Goal: Download file/media

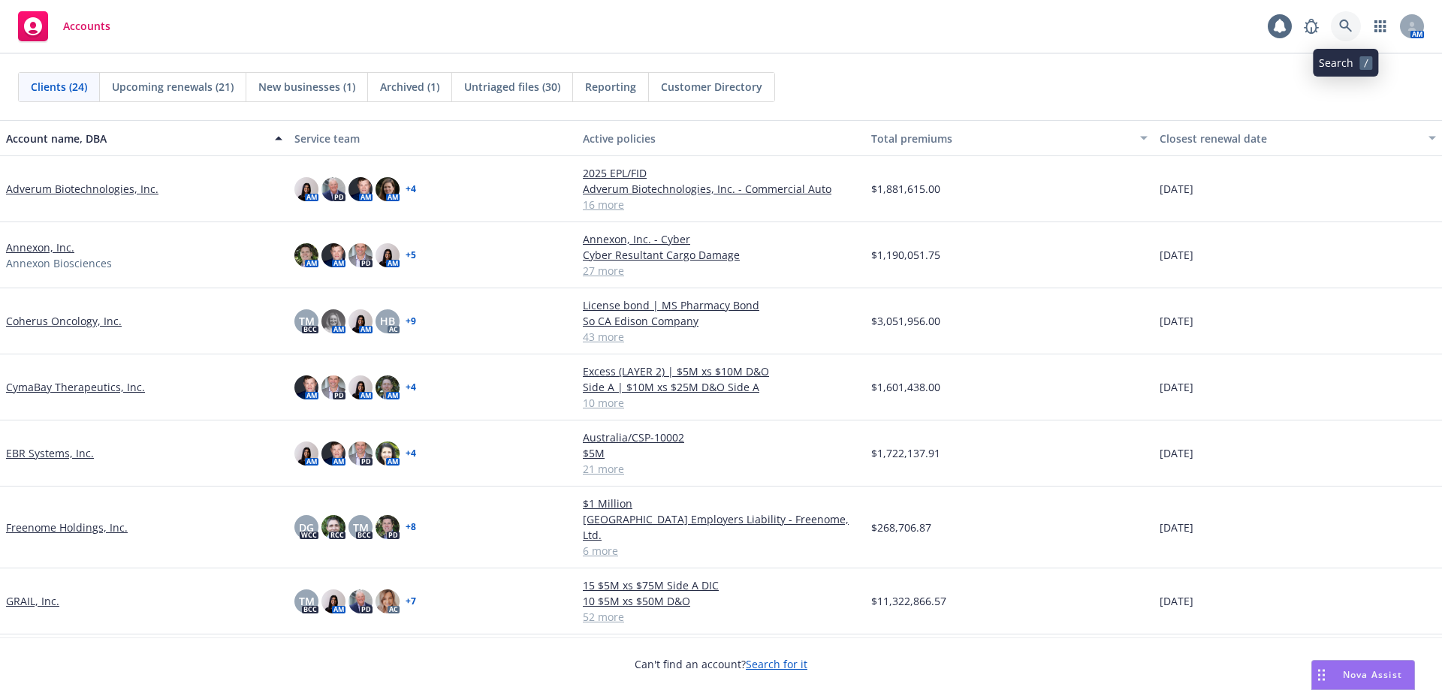
click at [1355, 29] on link at bounding box center [1345, 26] width 30 height 30
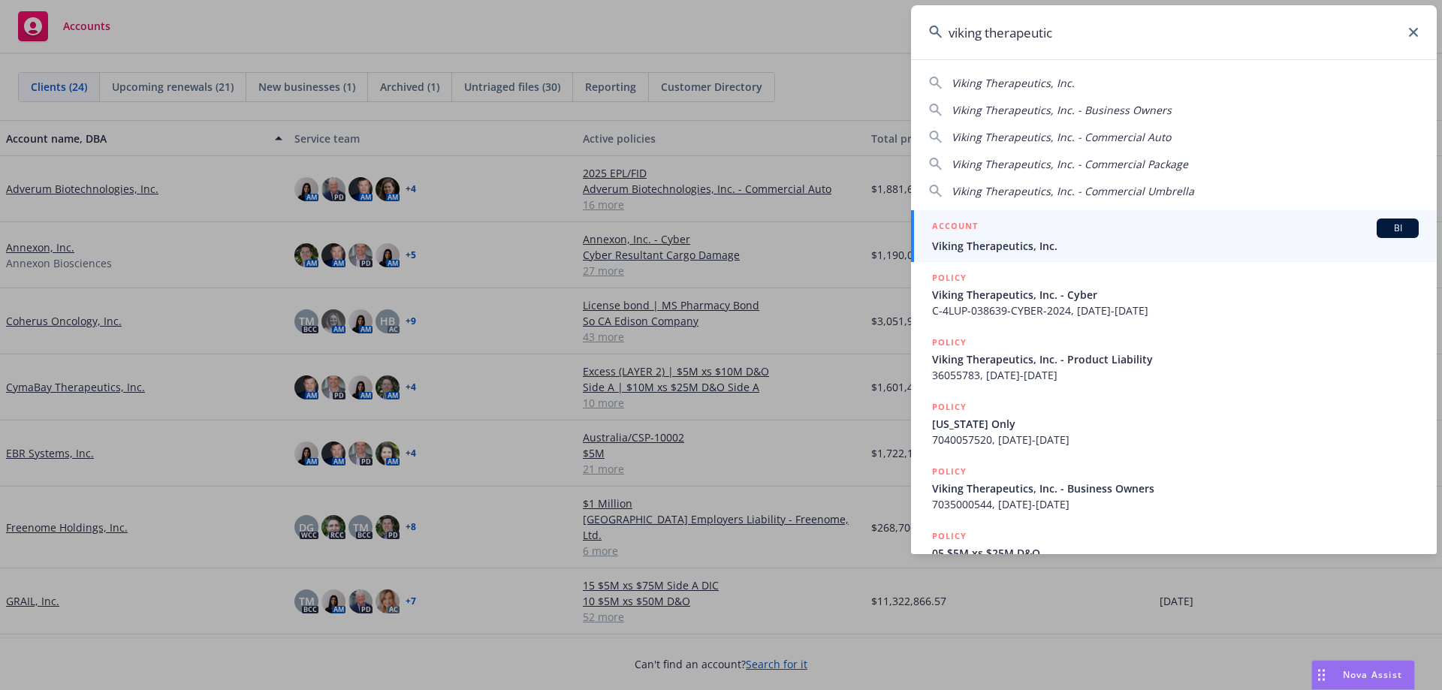
type input "viking therapeutic"
click at [1188, 243] on span "Viking Therapeutics, Inc." at bounding box center [1175, 246] width 487 height 16
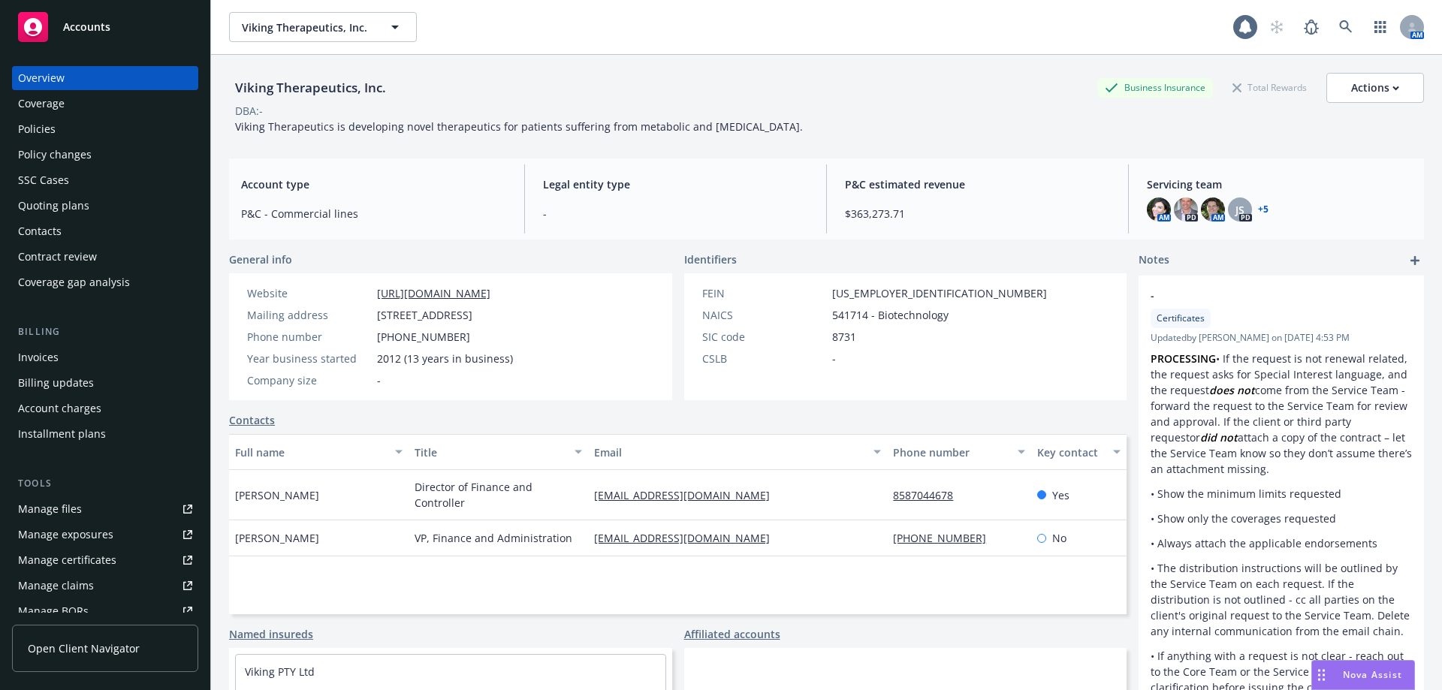
click at [103, 131] on div "Policies" at bounding box center [105, 129] width 174 height 24
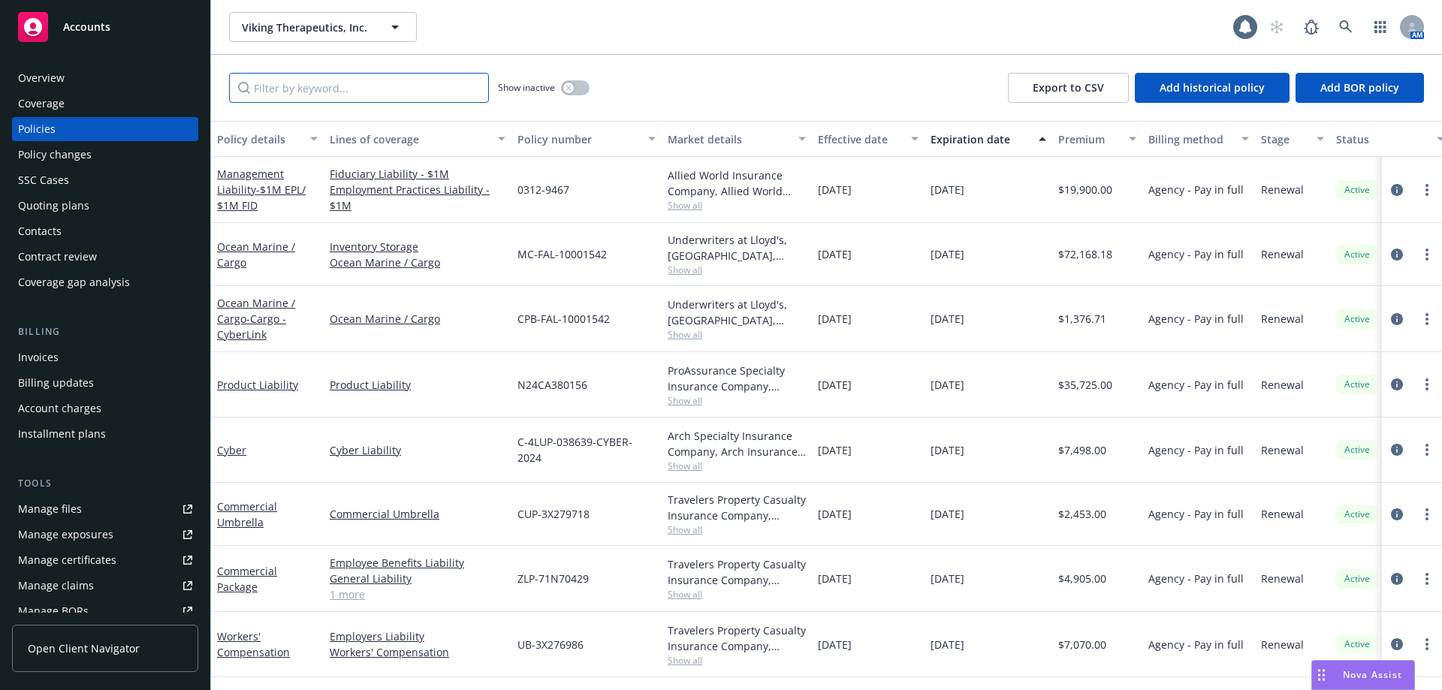
click at [336, 86] on input "Filter by keyword..." at bounding box center [359, 88] width 260 height 30
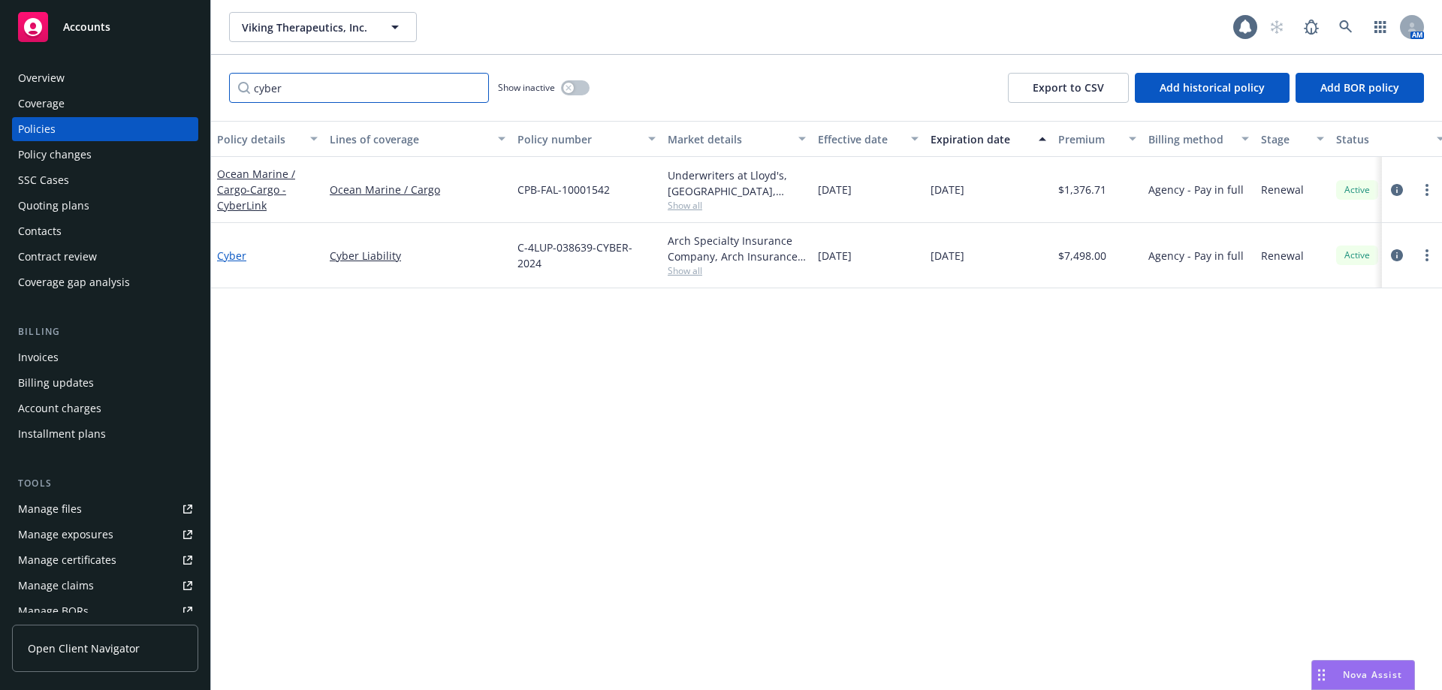
type input "cyber"
click at [239, 254] on link "Cyber" at bounding box center [231, 256] width 29 height 14
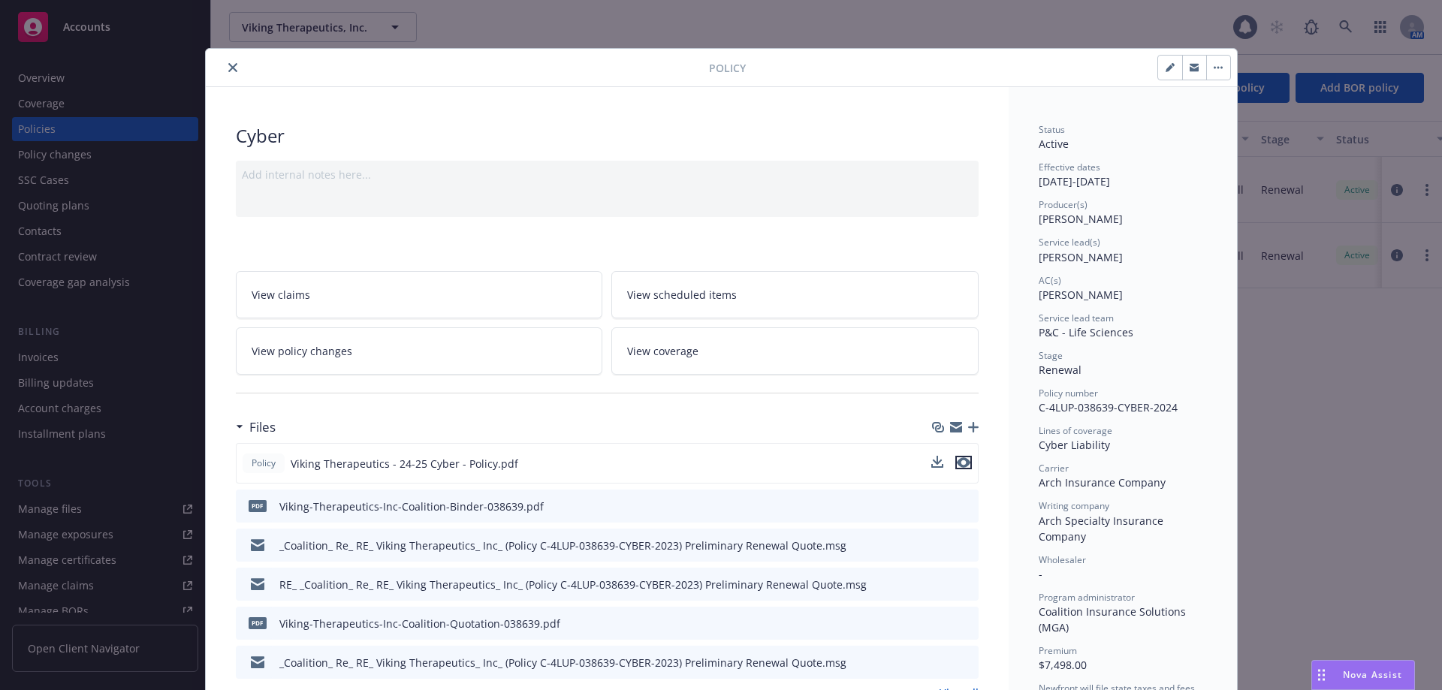
click at [960, 459] on icon "preview file" at bounding box center [964, 462] width 14 height 11
click at [230, 67] on icon "close" at bounding box center [232, 67] width 9 height 9
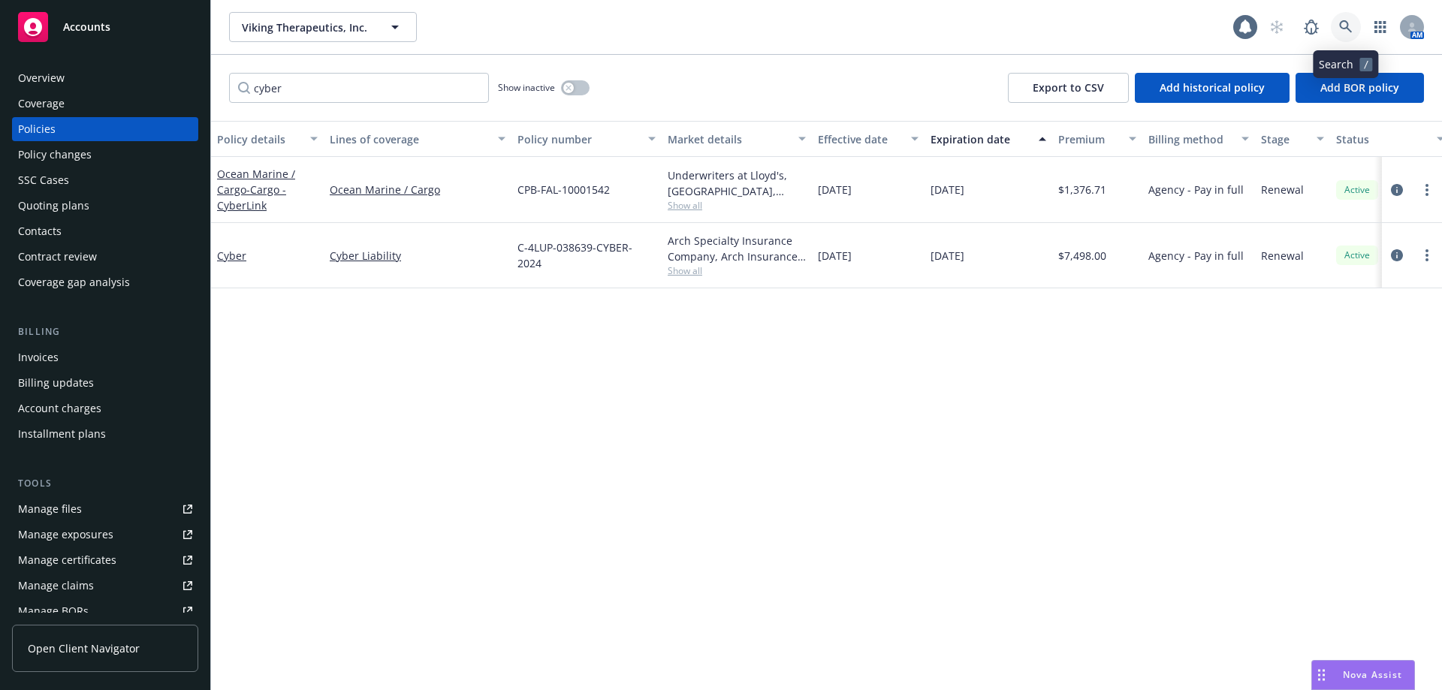
click at [1343, 33] on icon at bounding box center [1346, 27] width 14 height 14
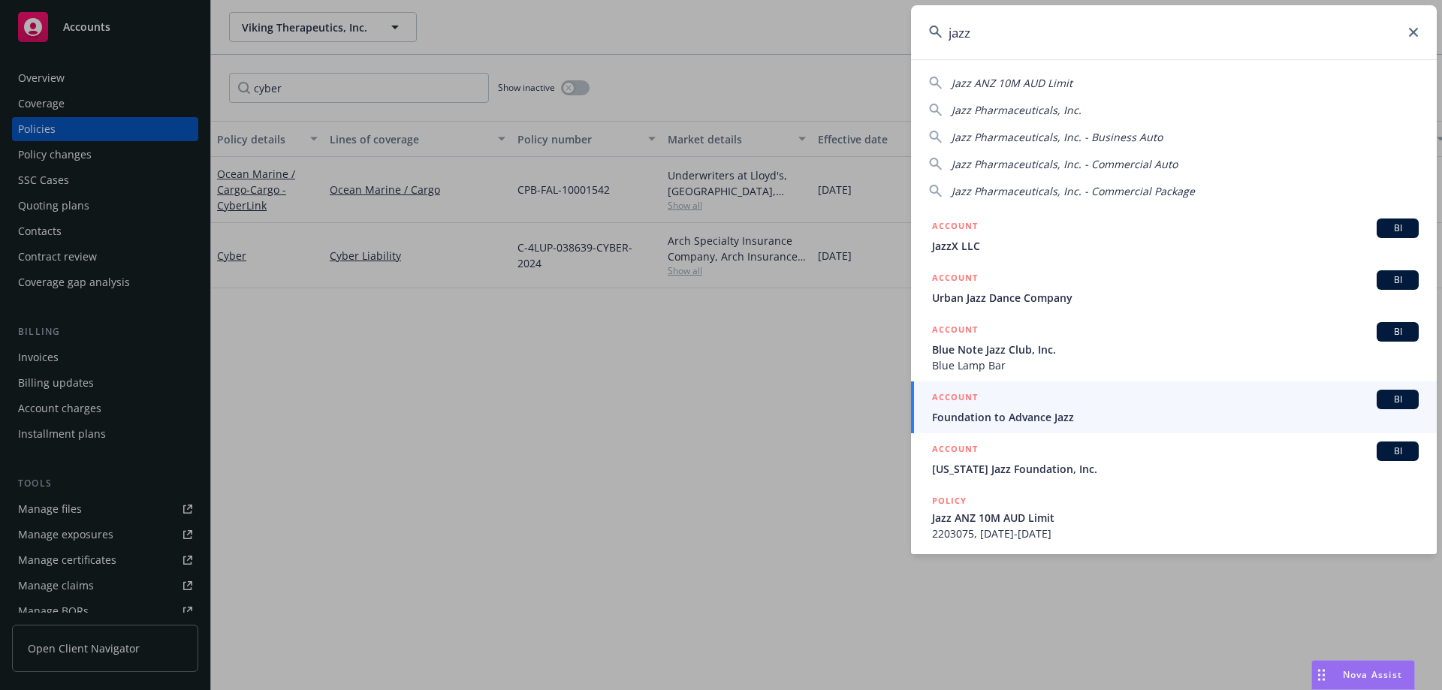
click at [1043, 111] on span "Jazz Pharmaceuticals, Inc." at bounding box center [1016, 110] width 130 height 14
type input "Jazz Pharmaceuticals, Inc."
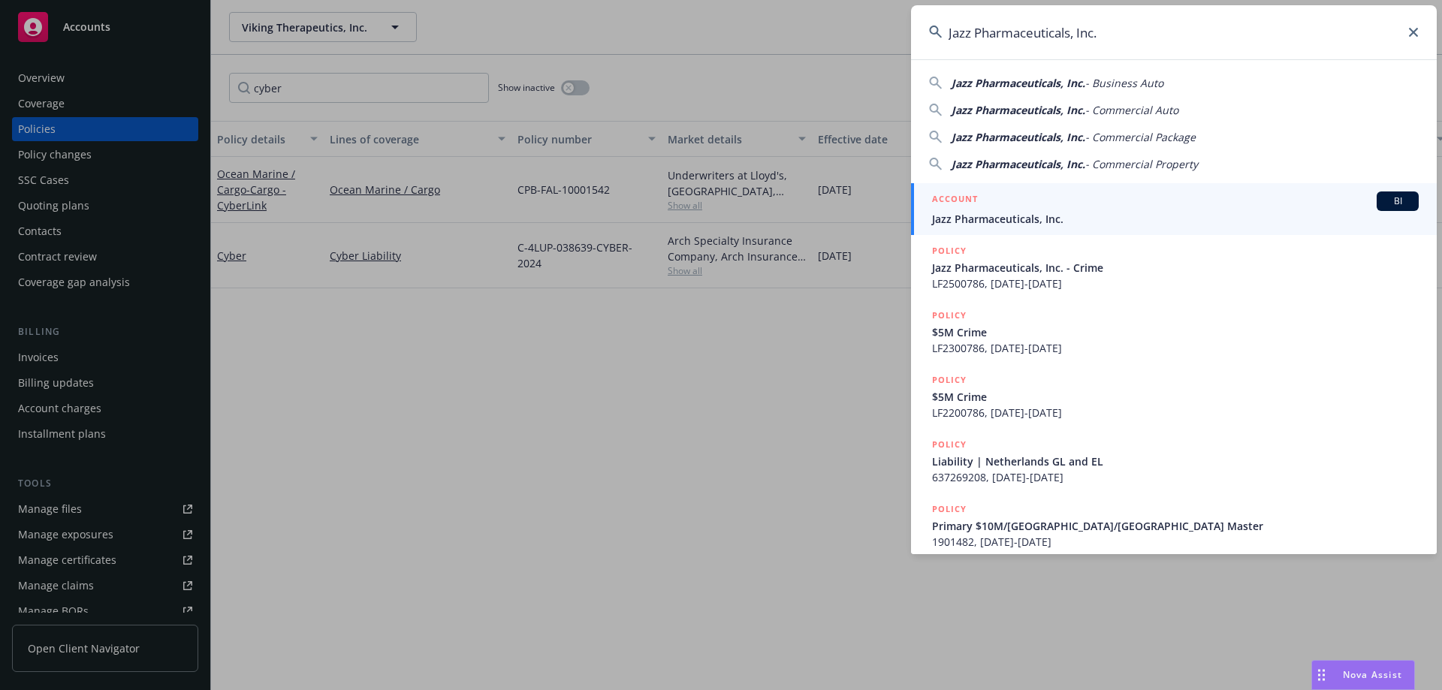
click at [1024, 203] on div "ACCOUNT BI" at bounding box center [1175, 201] width 487 height 20
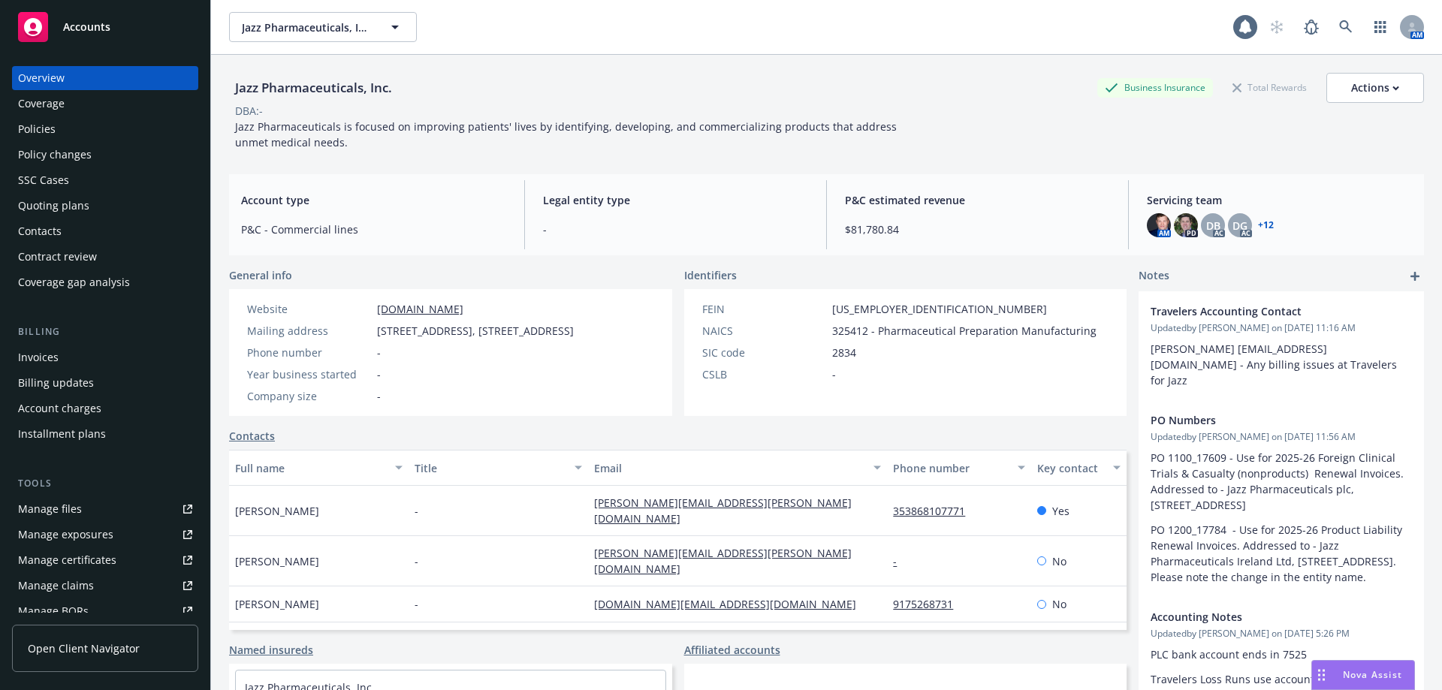
click at [55, 132] on div "Policies" at bounding box center [105, 129] width 174 height 24
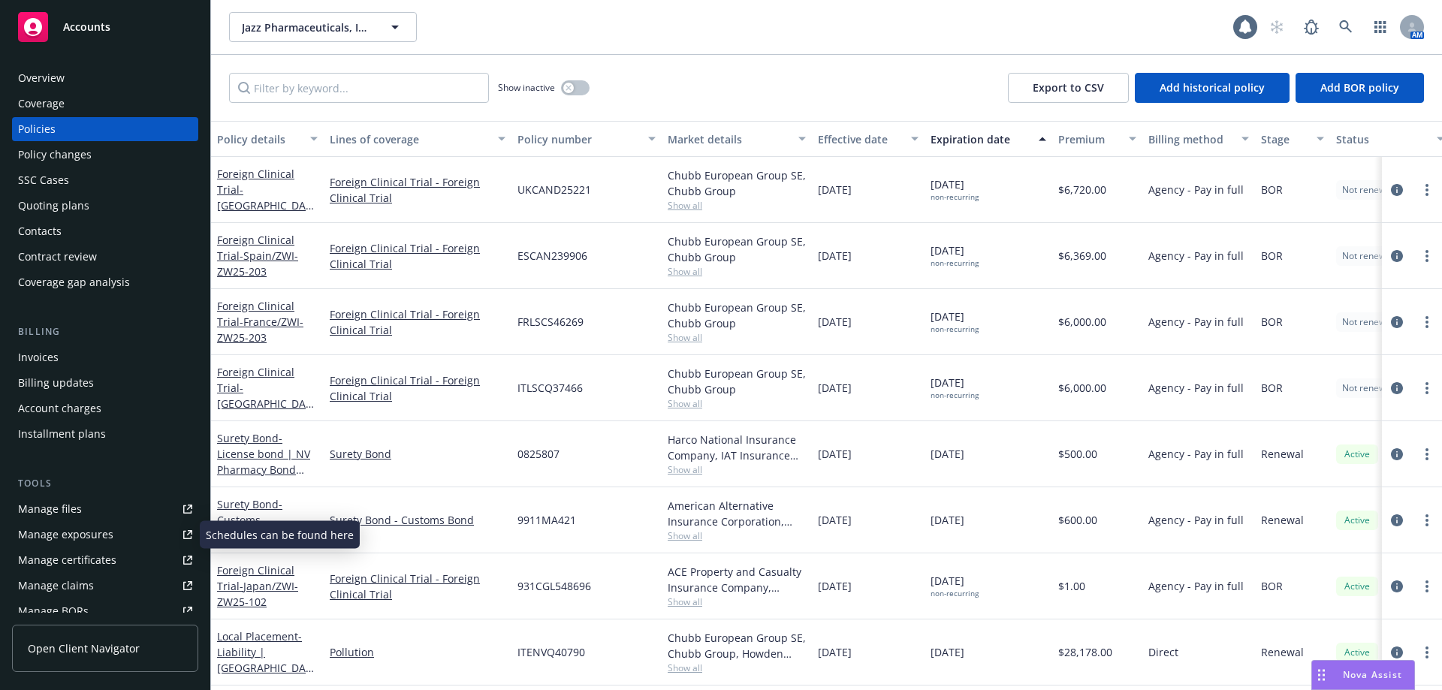
click at [86, 559] on div "Manage certificates" at bounding box center [67, 560] width 98 height 24
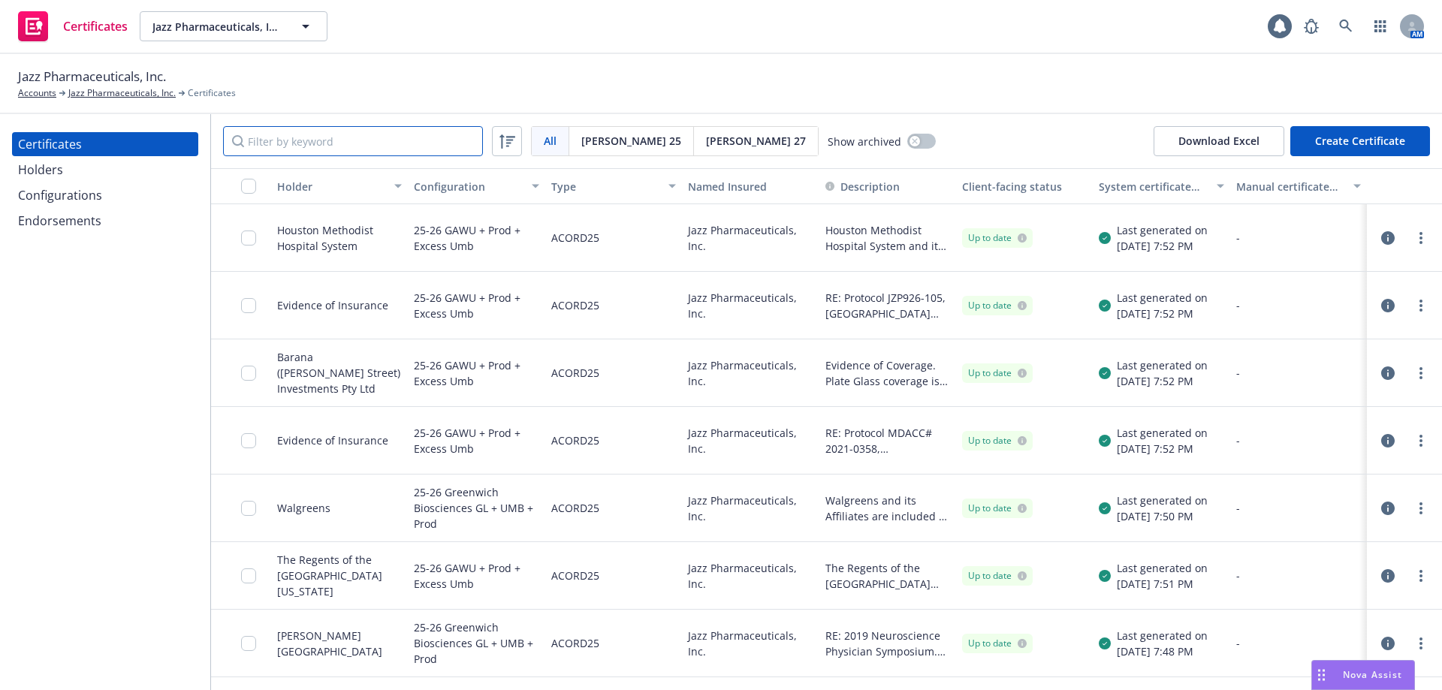
click at [289, 145] on input "Filter by keyword" at bounding box center [353, 141] width 260 height 30
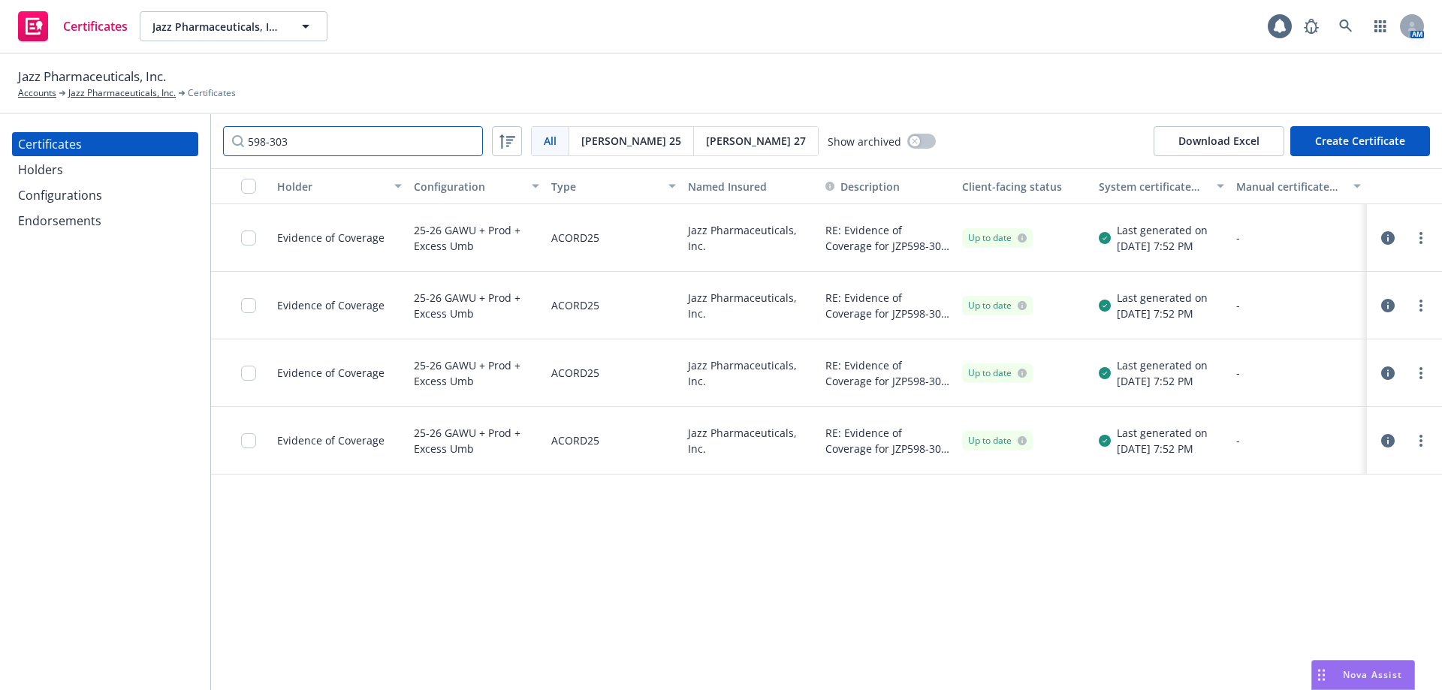
type input "598-303"
click at [252, 243] on input "checkbox" at bounding box center [248, 237] width 15 height 15
click at [628, 655] on div "Download certificate" at bounding box center [633, 656] width 113 height 29
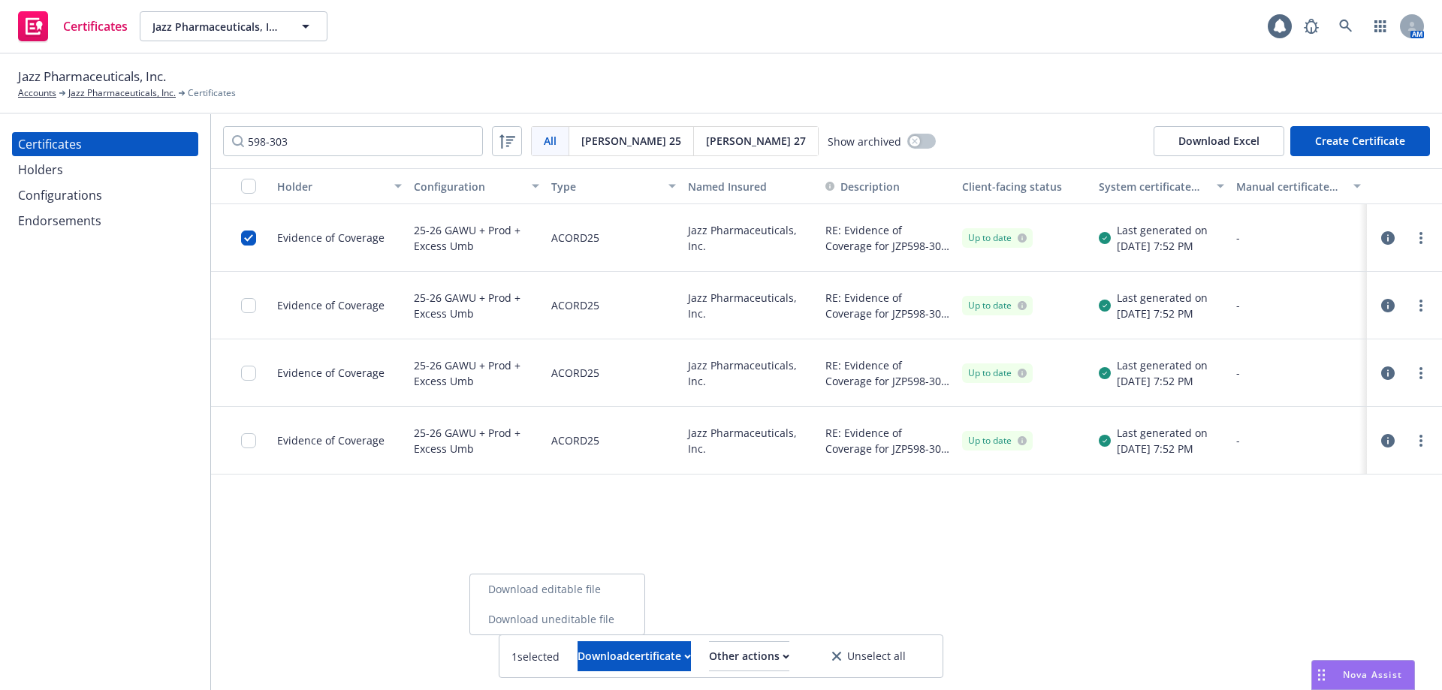
click at [619, 622] on link "Download uneditable file" at bounding box center [557, 619] width 174 height 30
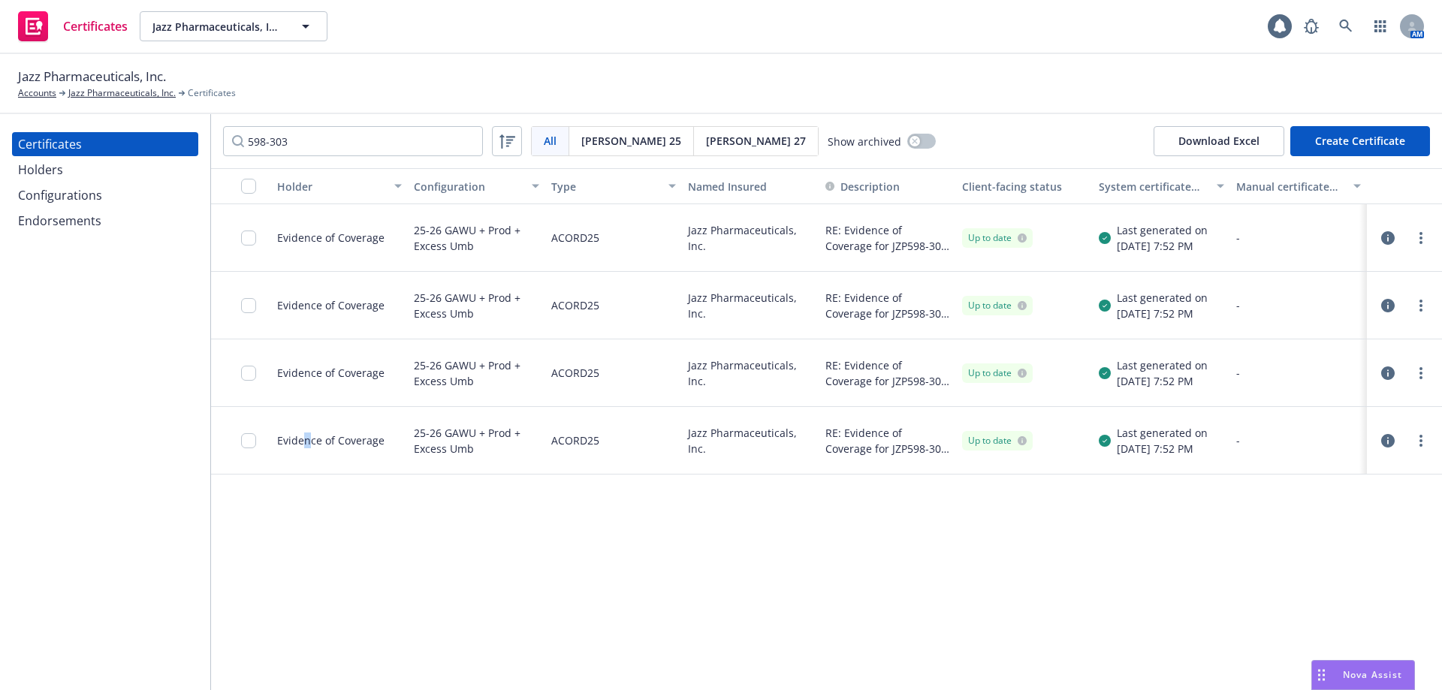
click at [301, 419] on div "Evidence of Coverage" at bounding box center [339, 441] width 137 height 68
click at [617, 430] on div "ACORD25" at bounding box center [613, 441] width 137 height 68
click at [253, 443] on input "checkbox" at bounding box center [248, 440] width 15 height 15
click at [614, 660] on div "Download certificate" at bounding box center [633, 656] width 113 height 29
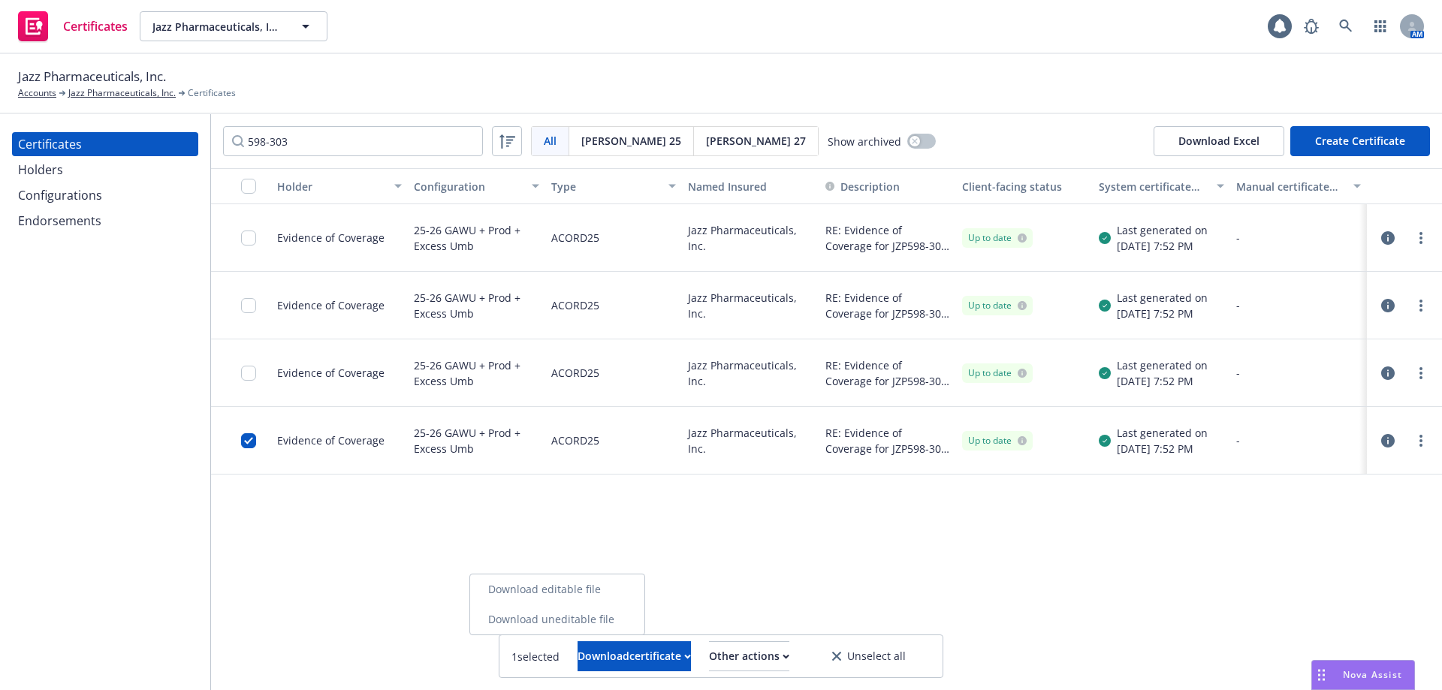
click at [612, 620] on link "Download uneditable file" at bounding box center [557, 619] width 174 height 30
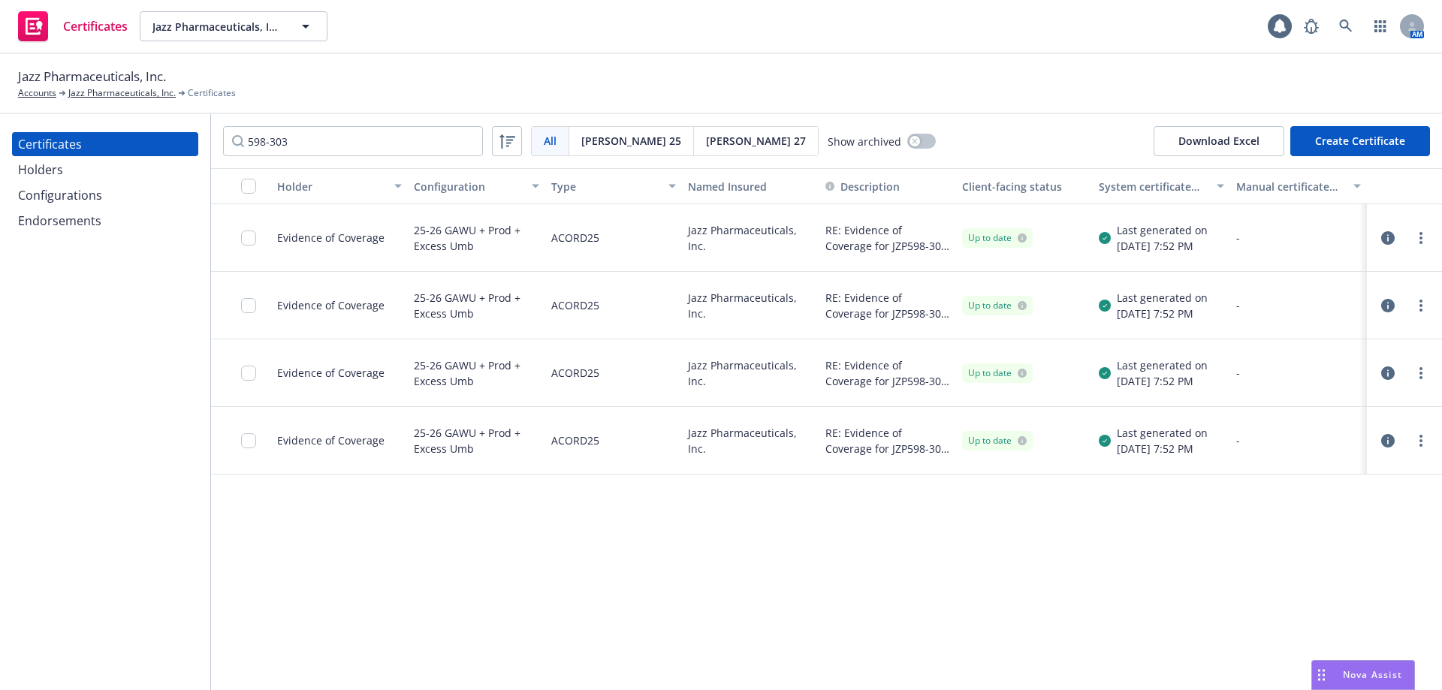
click at [76, 197] on div "Configurations" at bounding box center [60, 195] width 84 height 24
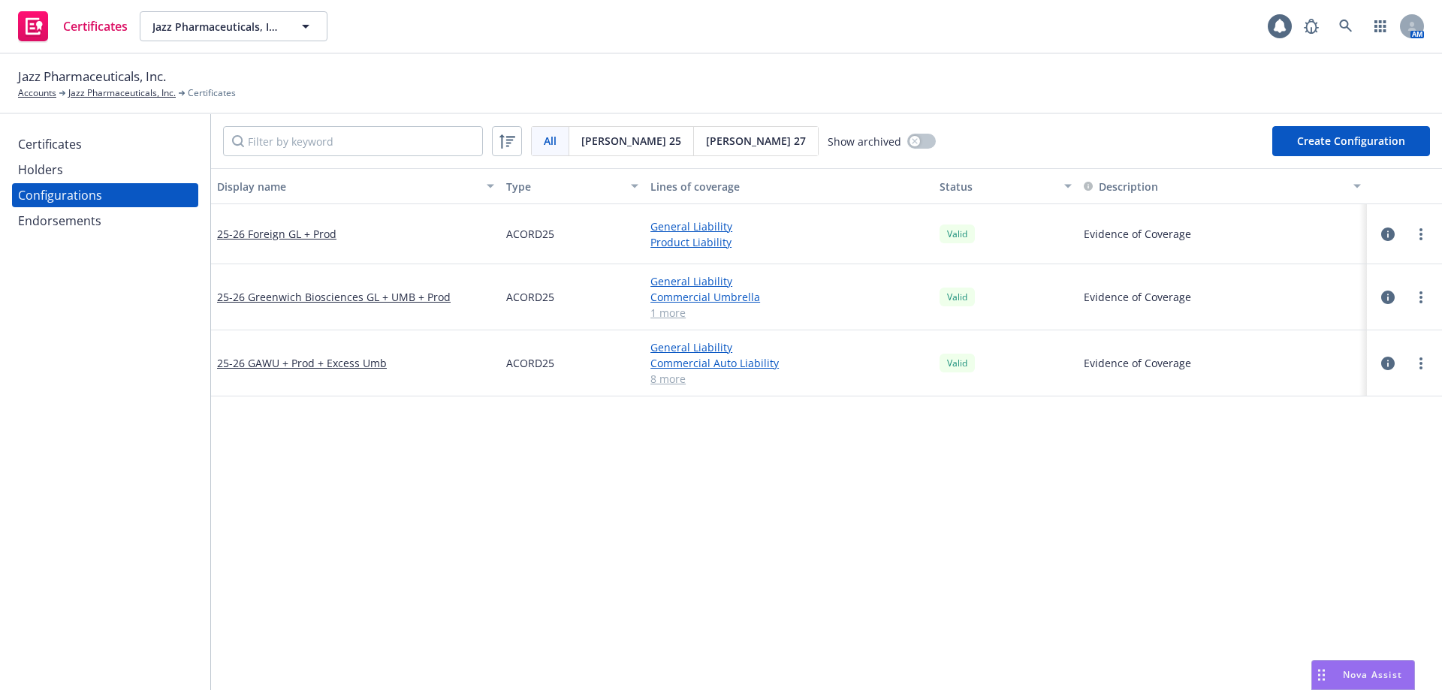
click at [152, 168] on div "Holders" at bounding box center [105, 170] width 174 height 24
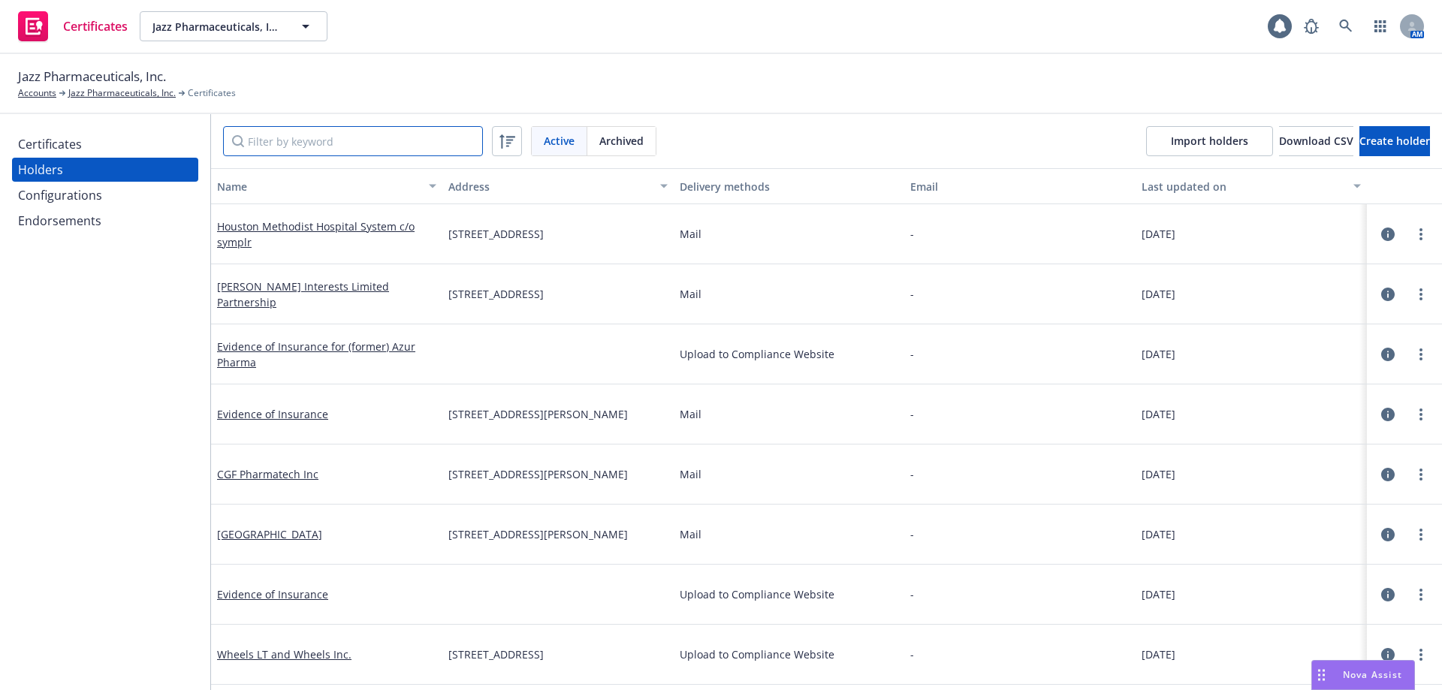
click at [288, 149] on input "Filter by keyword" at bounding box center [353, 141] width 260 height 30
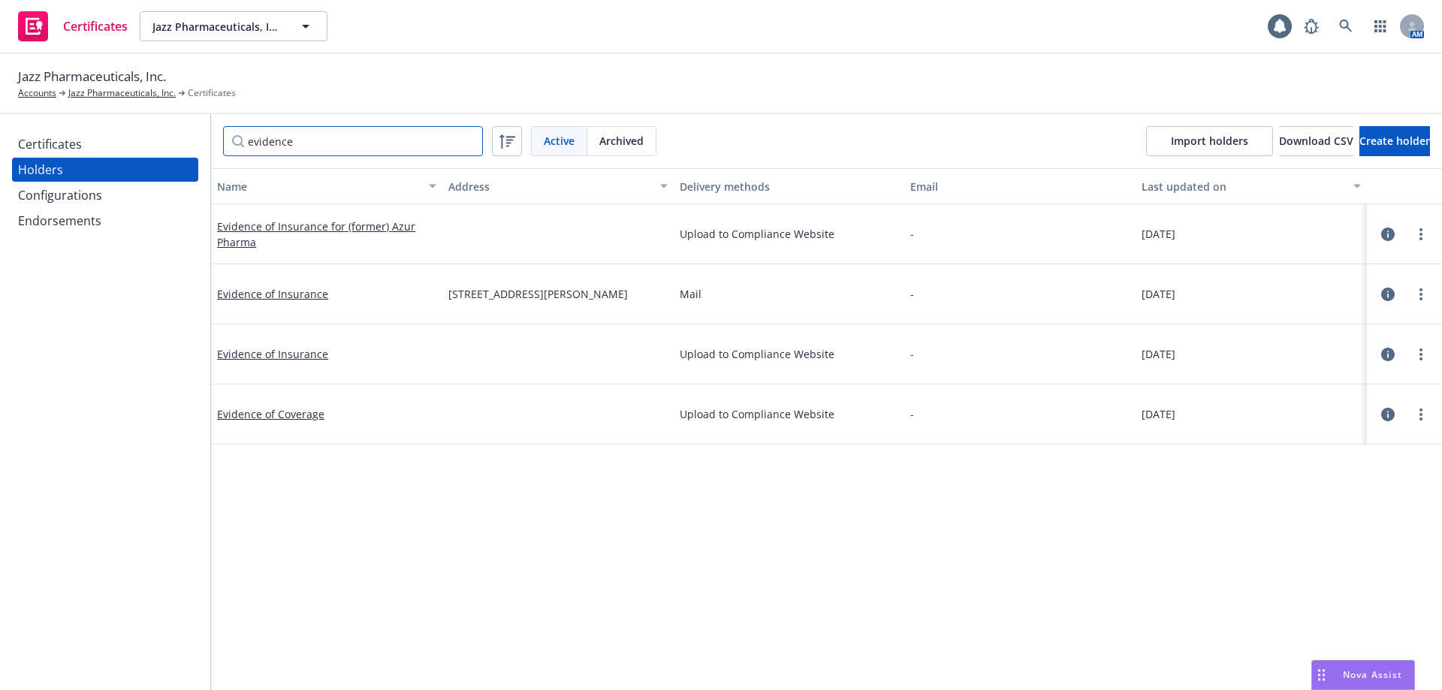
type input "evidence"
click at [56, 142] on div "Certificates" at bounding box center [50, 144] width 64 height 24
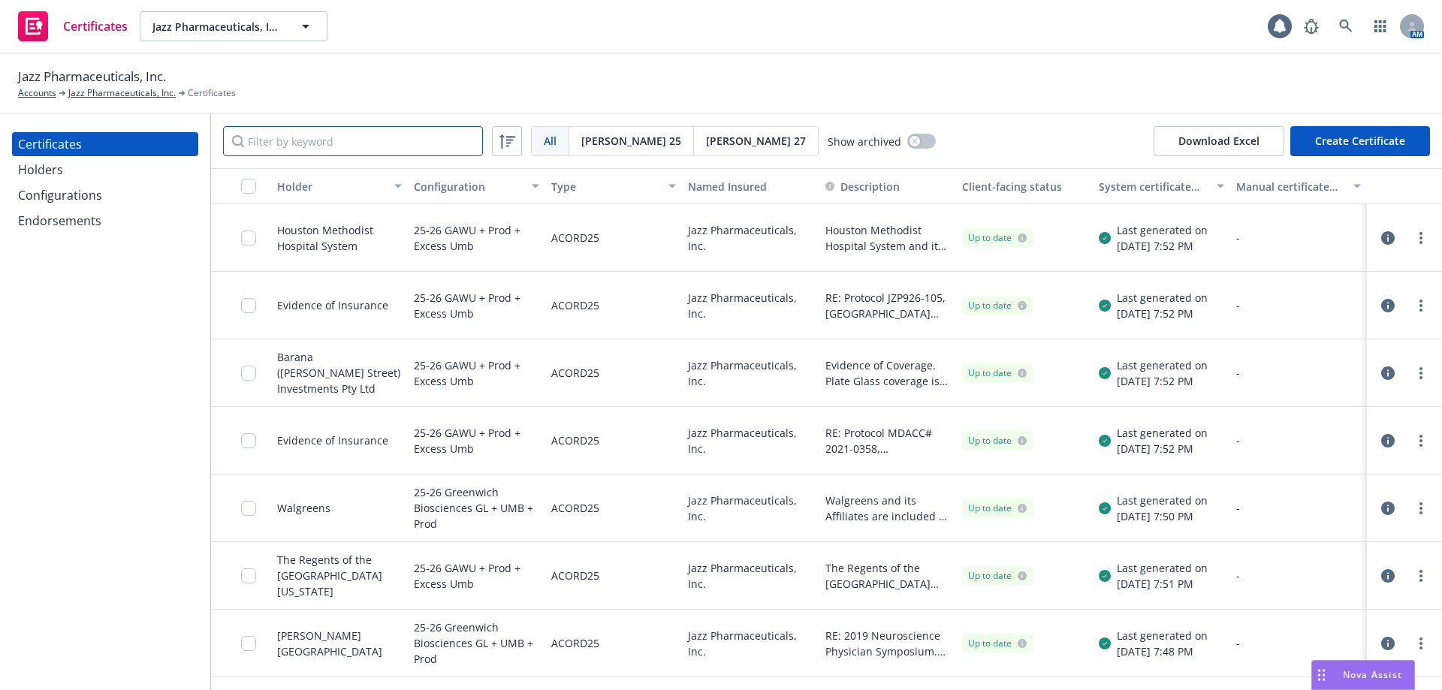
click at [283, 154] on input "Filter by keyword" at bounding box center [353, 141] width 260 height 30
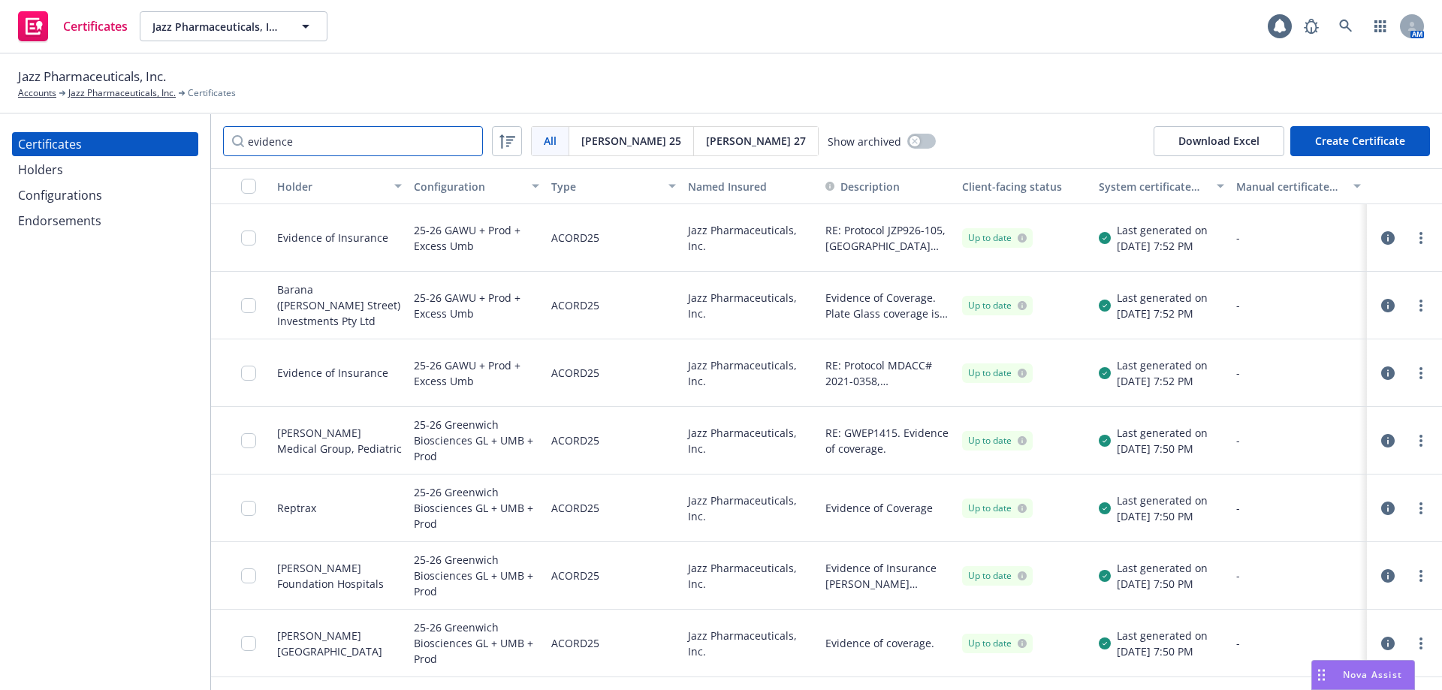
type input "evidence"
drag, startPoint x: 478, startPoint y: 382, endPoint x: 414, endPoint y: 366, distance: 65.7
click at [414, 366] on div "25-26 GAWU + Prod + Excess Umb" at bounding box center [476, 372] width 125 height 49
click at [106, 198] on div "Configurations" at bounding box center [105, 195] width 174 height 24
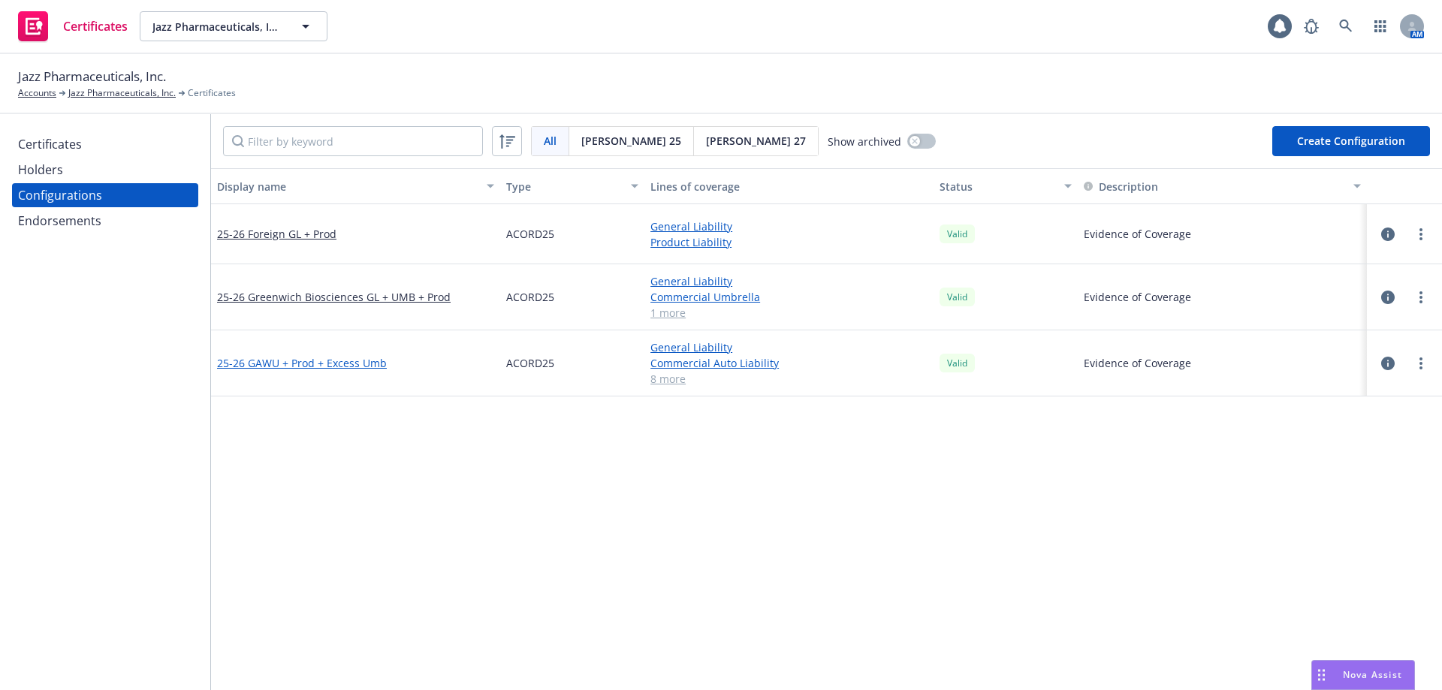
click at [306, 364] on link "25-26 GAWU + Prod + Excess Umb" at bounding box center [302, 363] width 170 height 16
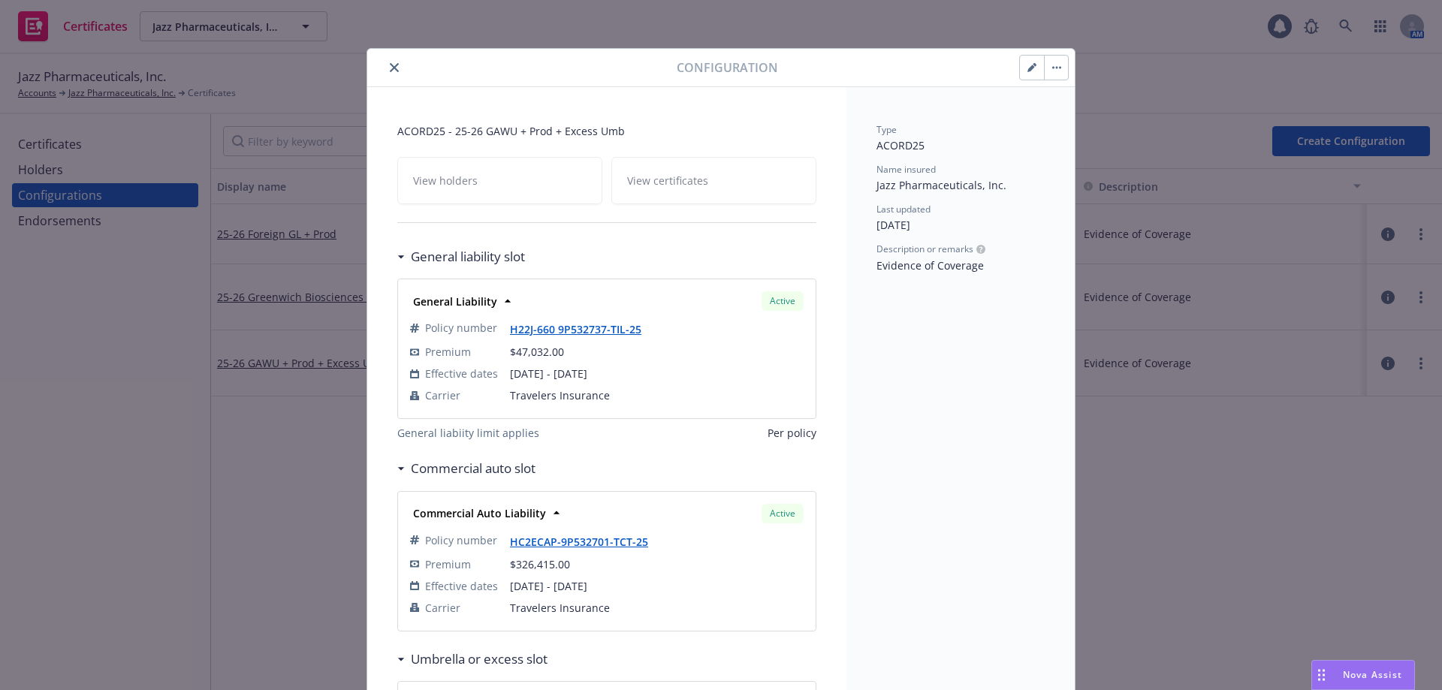
click at [393, 67] on button "close" at bounding box center [394, 68] width 18 height 18
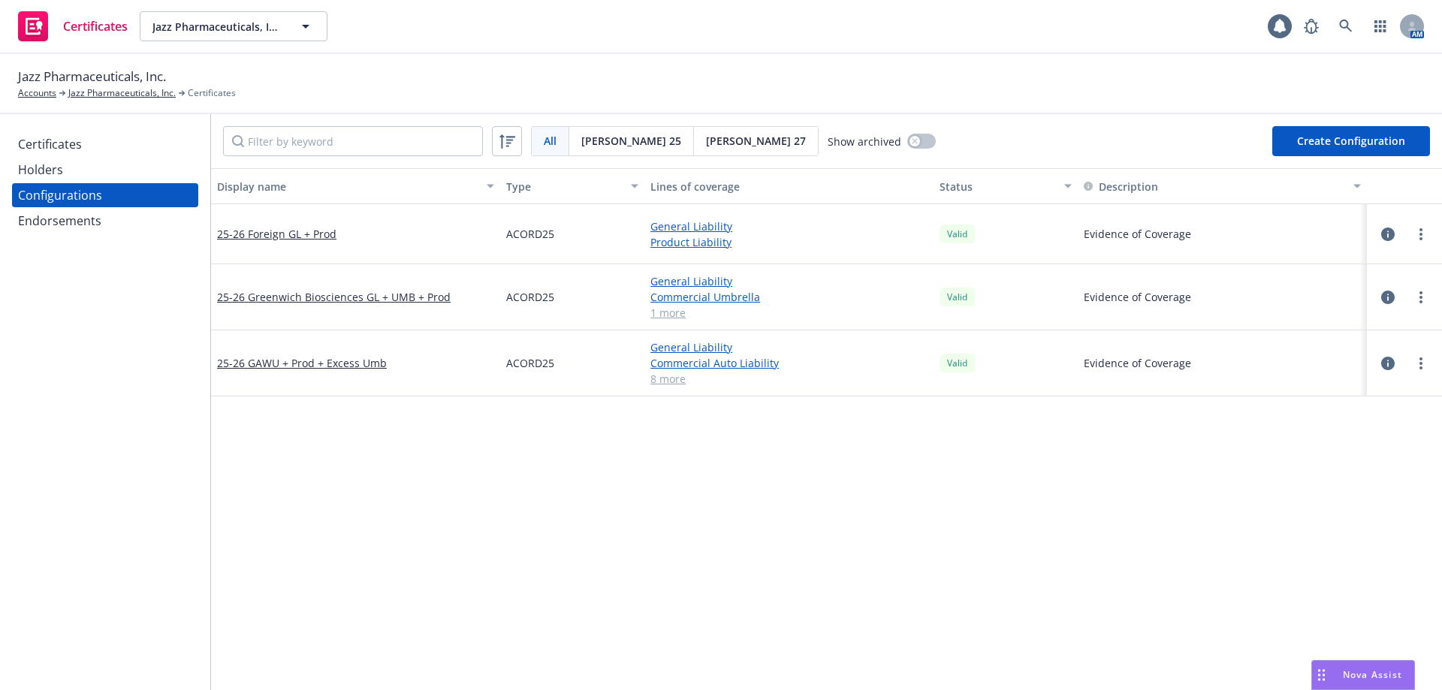
click at [77, 149] on div "Certificates" at bounding box center [50, 144] width 64 height 24
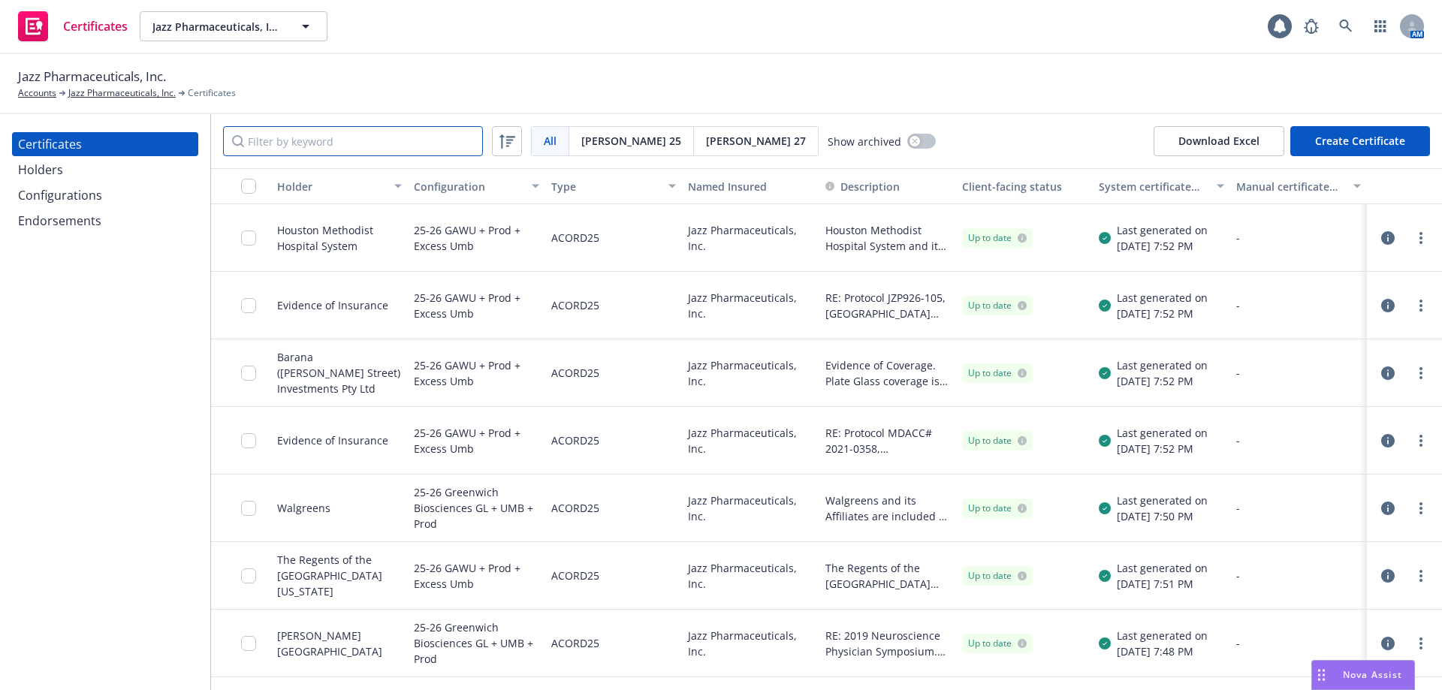
click at [325, 146] on input "Filter by keyword" at bounding box center [353, 141] width 260 height 30
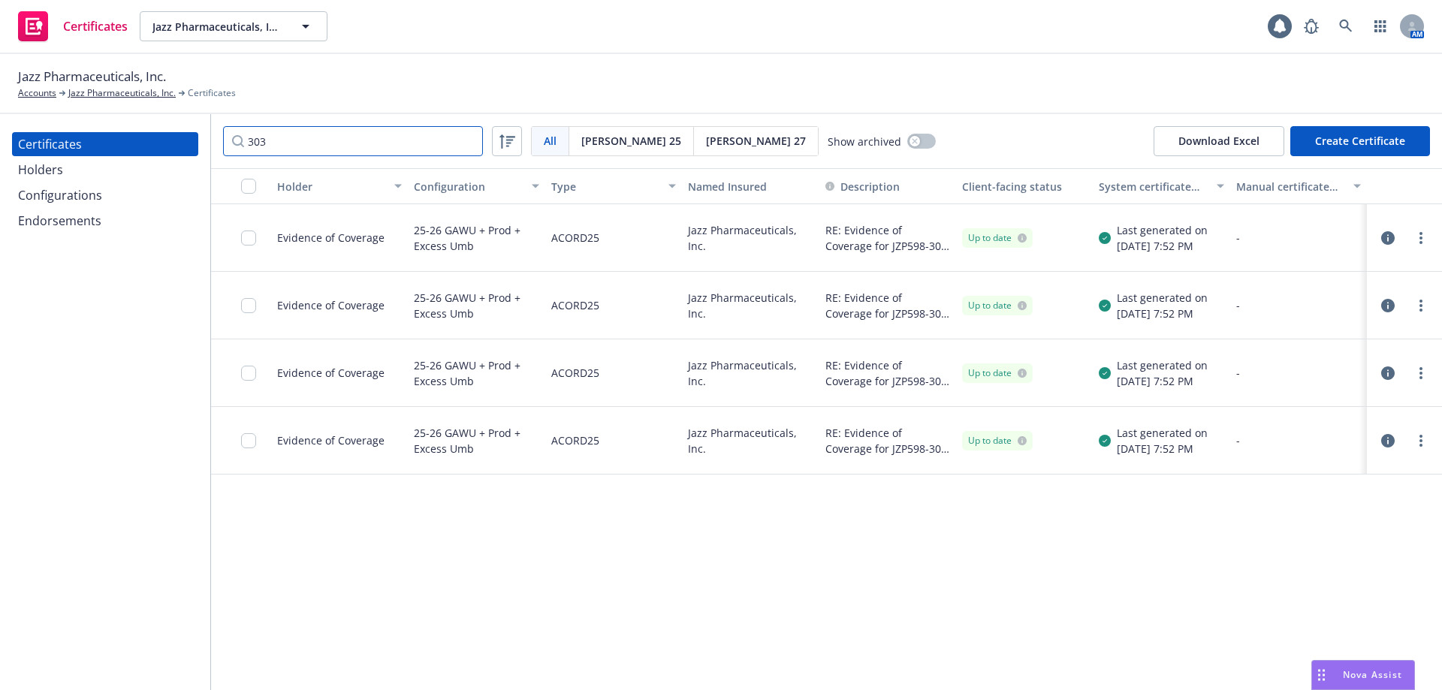
type input "303"
click at [249, 237] on input "checkbox" at bounding box center [248, 237] width 15 height 15
click at [642, 647] on div "Download certificate" at bounding box center [633, 656] width 113 height 29
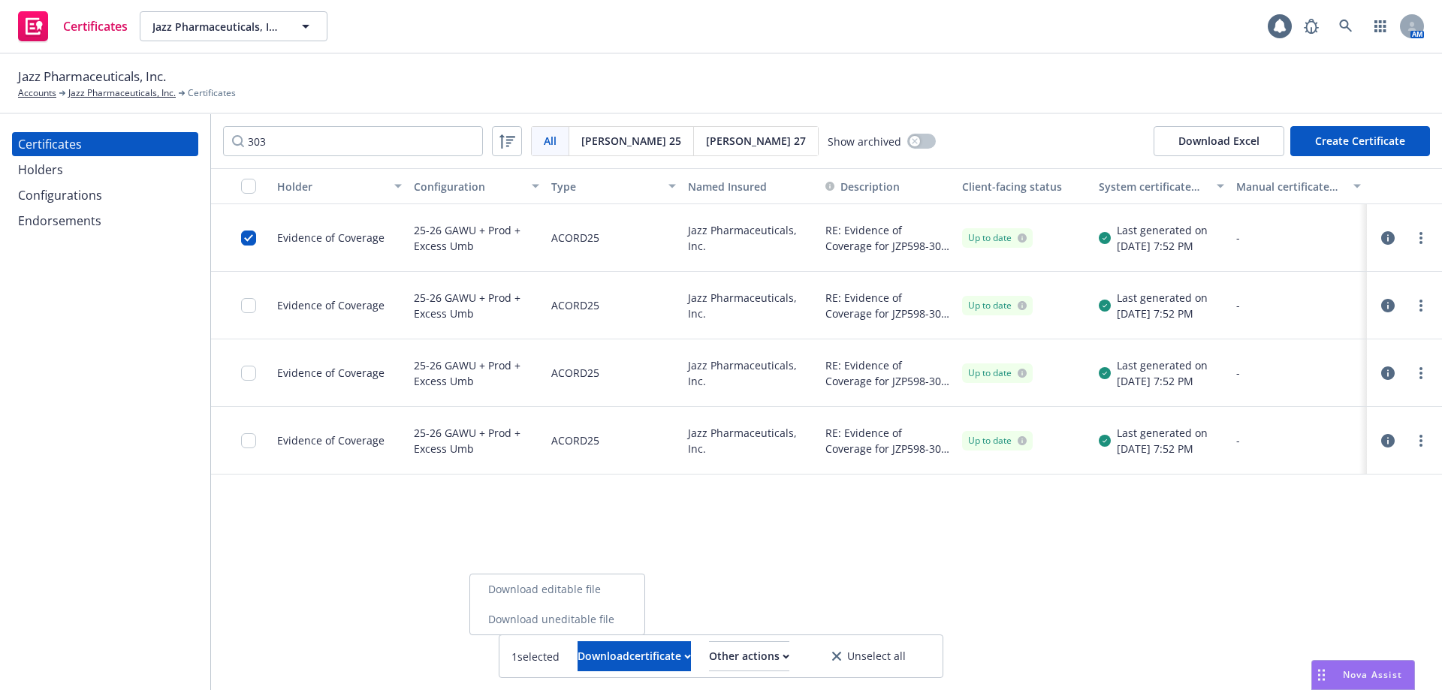
click at [633, 621] on link "Download uneditable file" at bounding box center [557, 619] width 174 height 30
